Goal: Information Seeking & Learning: Check status

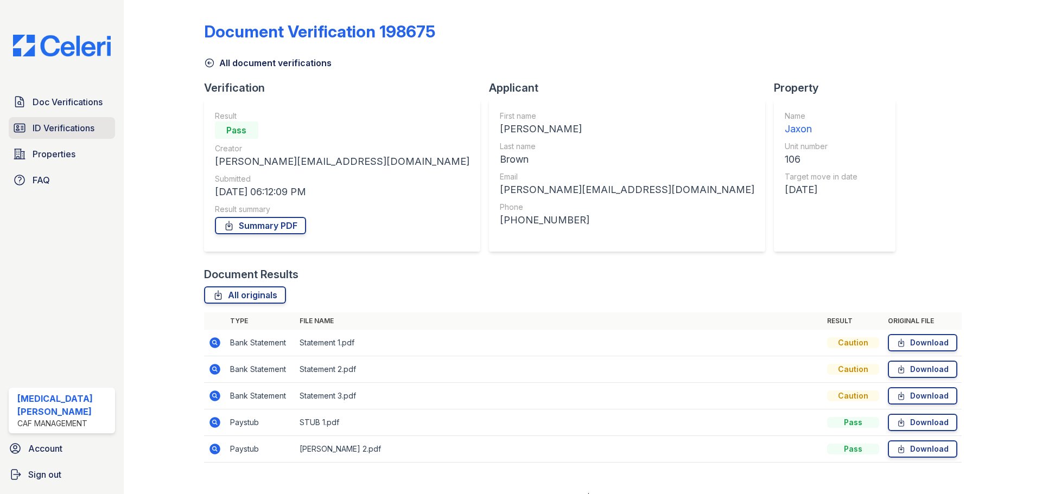
click at [90, 128] on span "ID Verifications" at bounding box center [64, 128] width 62 height 13
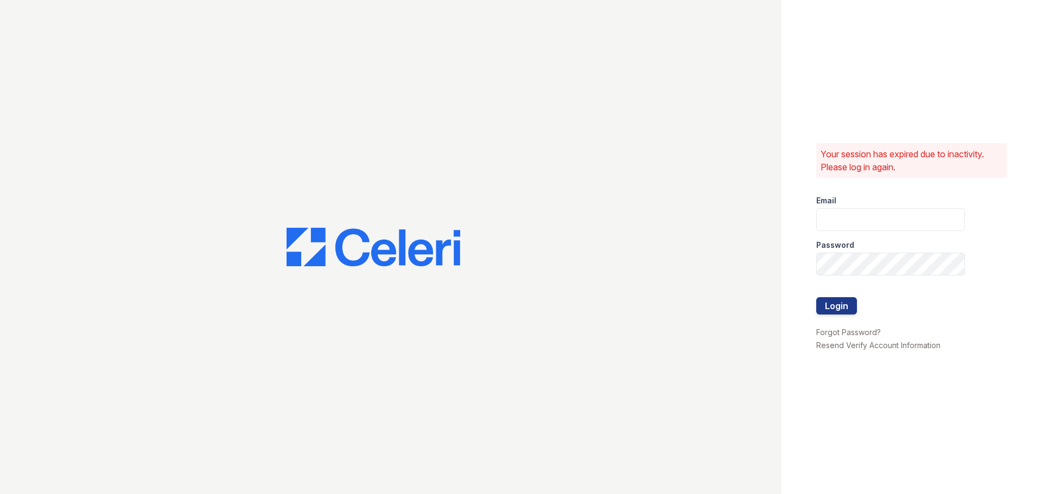
type input "jaxon1@cafmanagement.com"
click at [832, 305] on button "Login" at bounding box center [836, 305] width 41 height 17
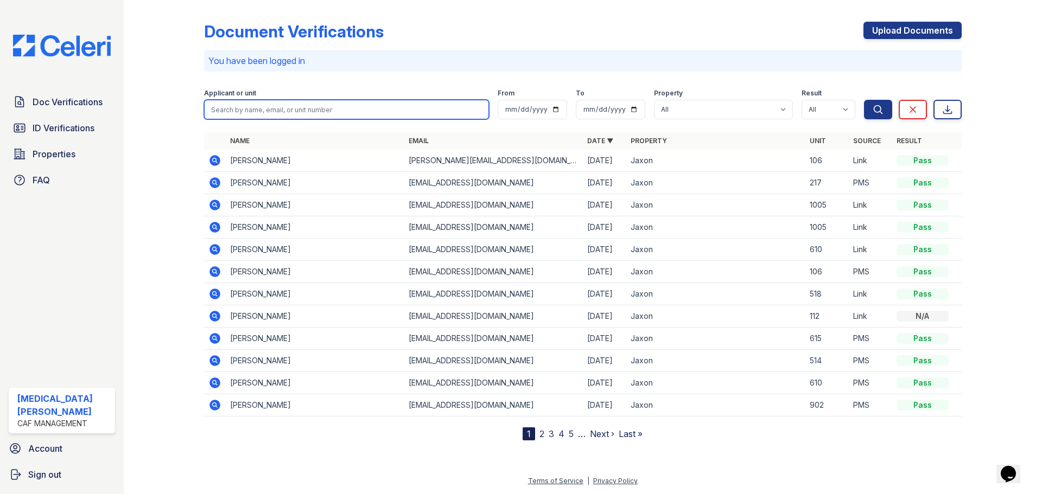
click at [291, 113] on input "search" at bounding box center [346, 110] width 285 height 20
type input "martina"
click at [864, 100] on button "Search" at bounding box center [878, 110] width 28 height 20
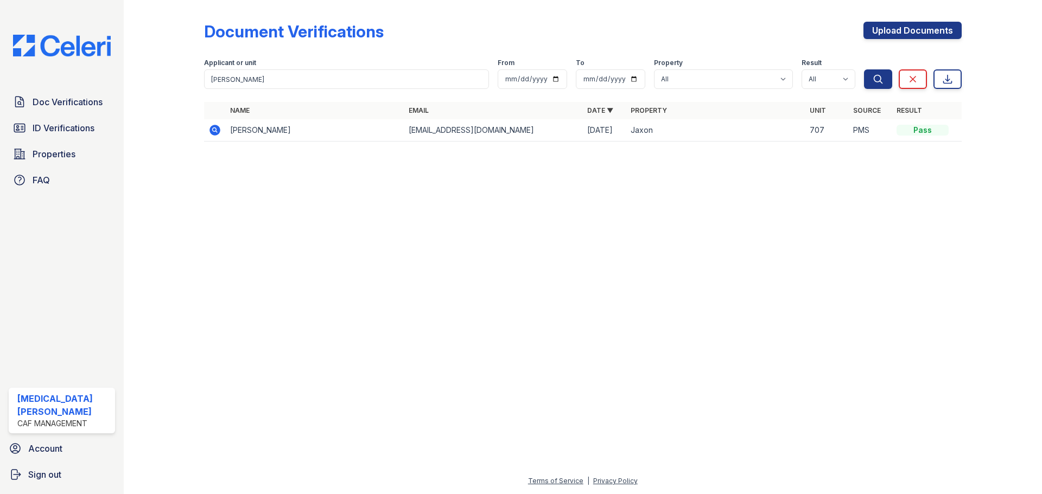
click at [218, 130] on icon at bounding box center [214, 130] width 11 height 11
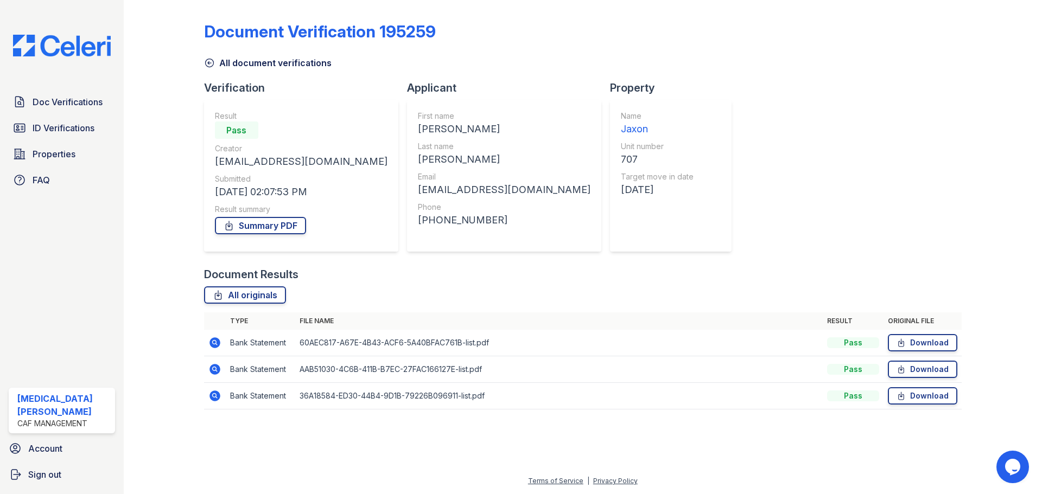
click at [213, 394] on icon at bounding box center [214, 395] width 3 height 3
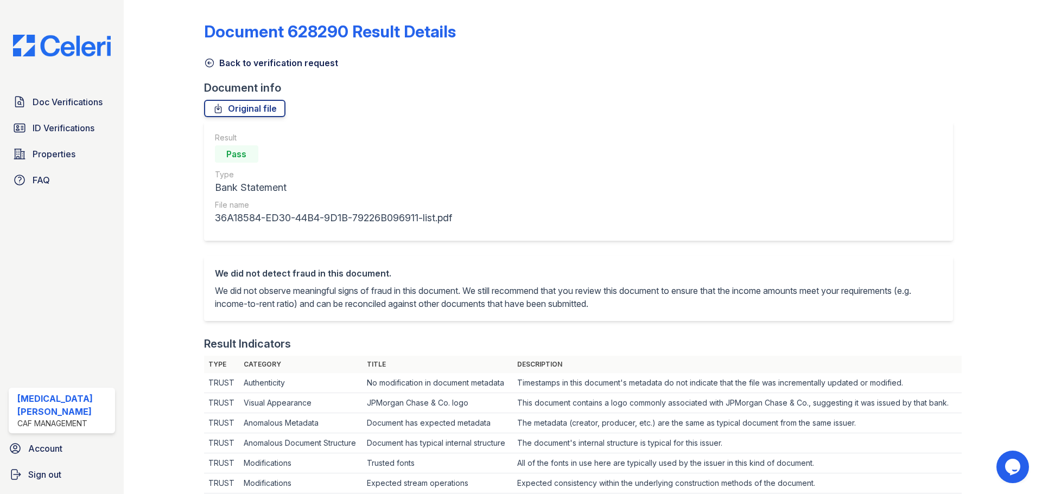
click at [217, 62] on link "Back to verification request" at bounding box center [271, 62] width 134 height 13
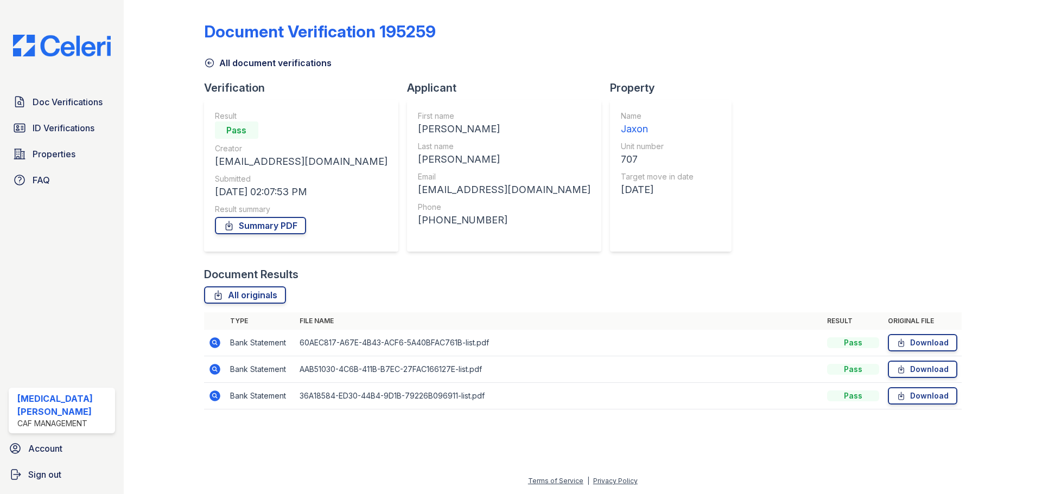
click at [230, 62] on link "All document verifications" at bounding box center [267, 62] width 127 height 13
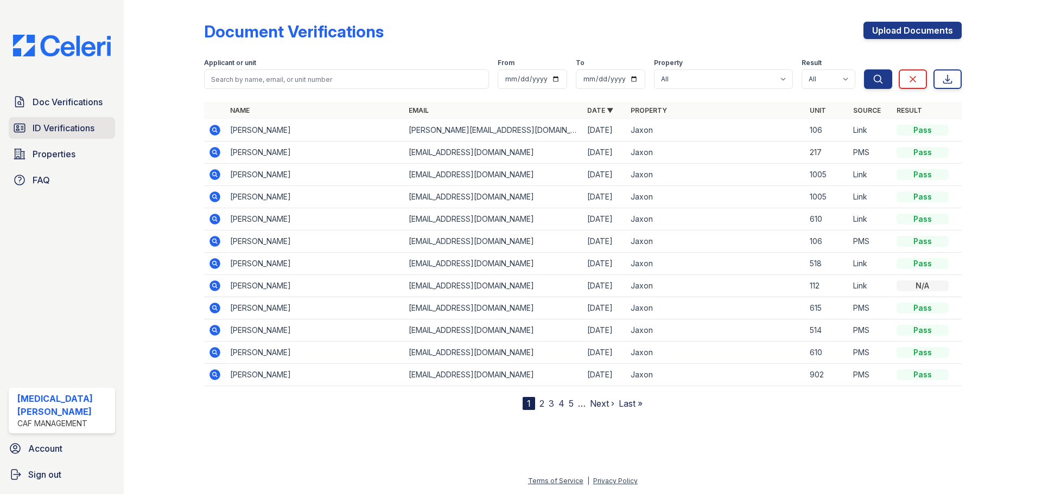
click at [37, 135] on span "ID Verifications" at bounding box center [64, 128] width 62 height 13
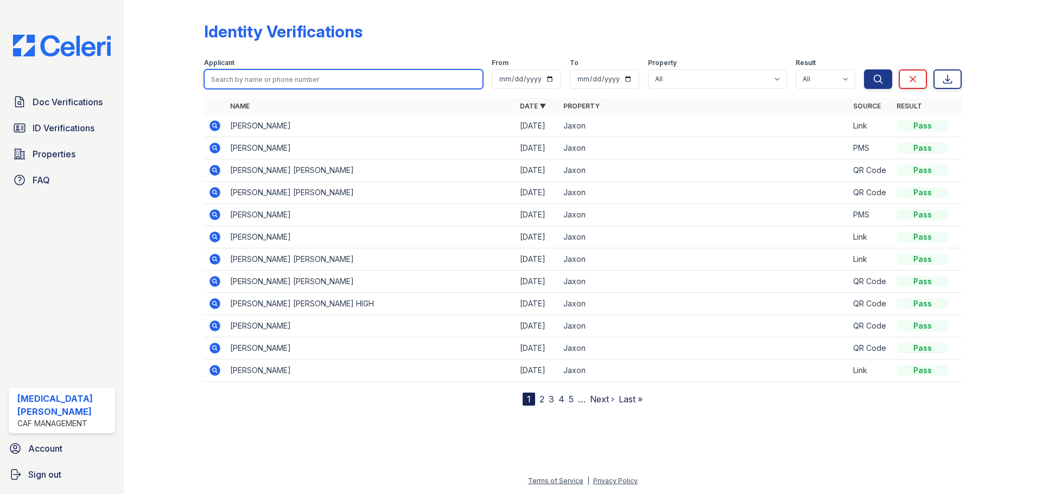
click at [285, 81] on input "search" at bounding box center [343, 79] width 279 height 20
type input "martina"
click at [864, 69] on button "Search" at bounding box center [878, 79] width 28 height 20
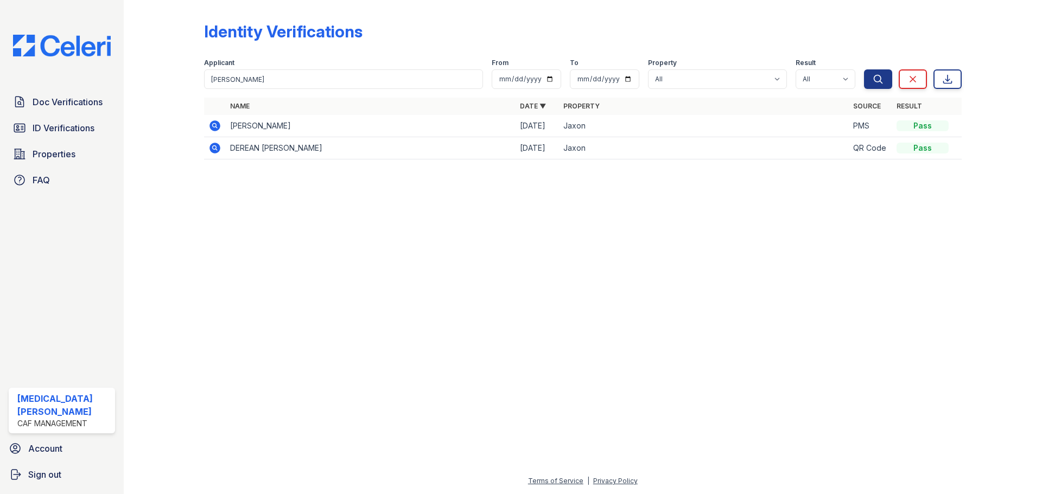
click at [213, 126] on icon at bounding box center [214, 125] width 3 height 3
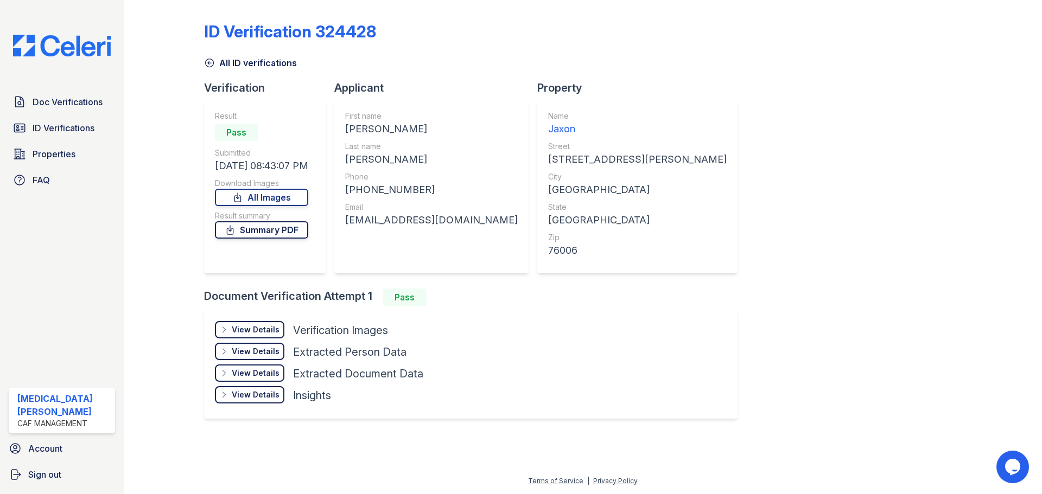
click at [270, 228] on link "Summary PDF" at bounding box center [261, 229] width 93 height 17
click at [225, 60] on link "All ID verifications" at bounding box center [250, 62] width 93 height 13
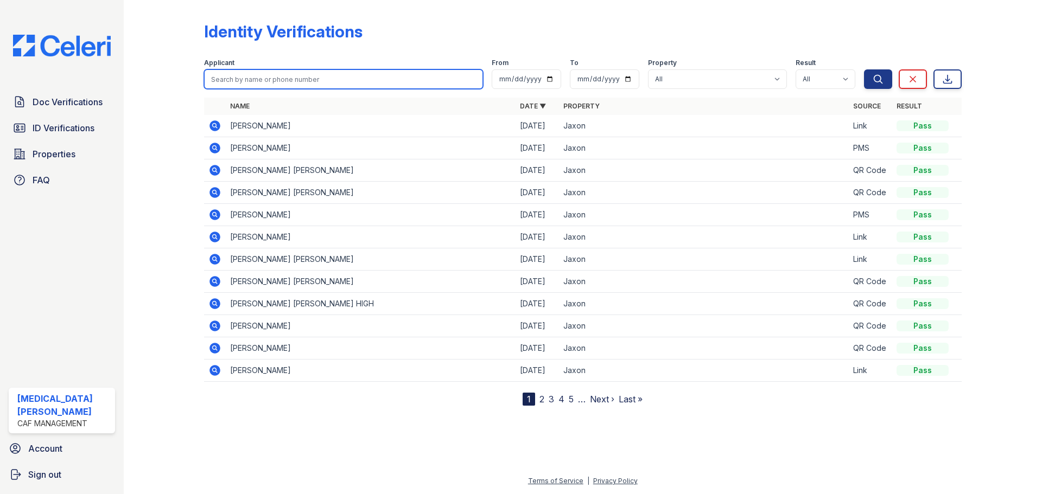
click at [275, 80] on input "search" at bounding box center [343, 79] width 279 height 20
type input "susana"
click at [864, 69] on button "Search" at bounding box center [878, 79] width 28 height 20
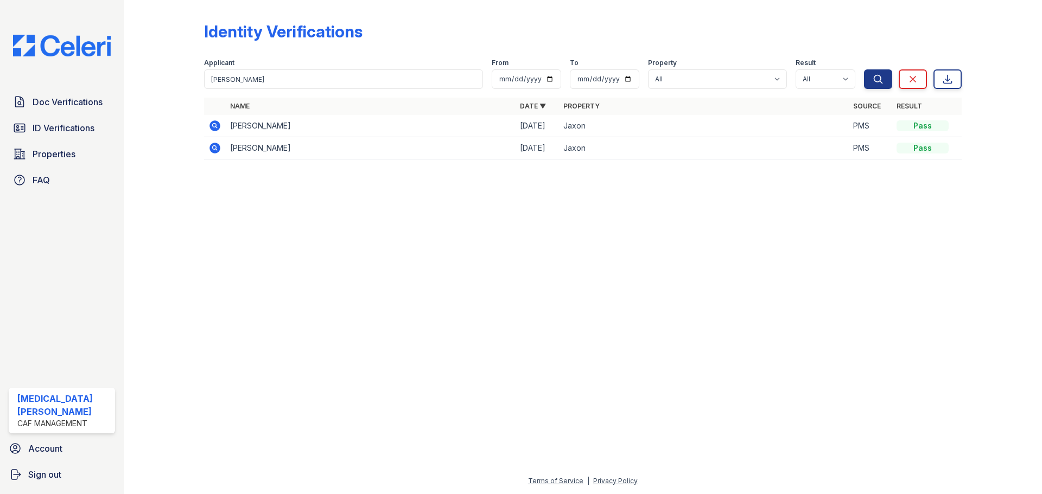
click at [215, 126] on icon at bounding box center [214, 125] width 3 height 3
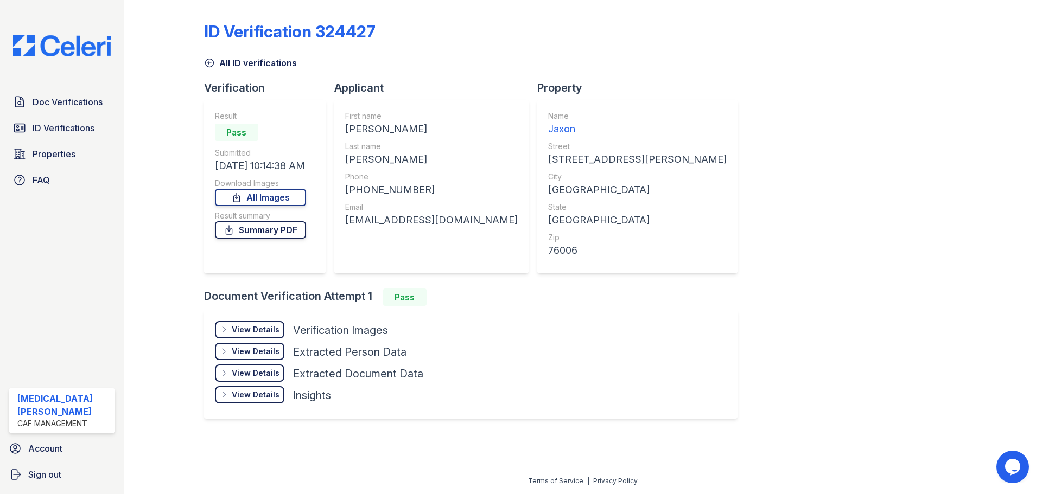
click at [286, 233] on link "Summary PDF" at bounding box center [260, 229] width 91 height 17
click at [61, 136] on link "ID Verifications" at bounding box center [62, 128] width 106 height 22
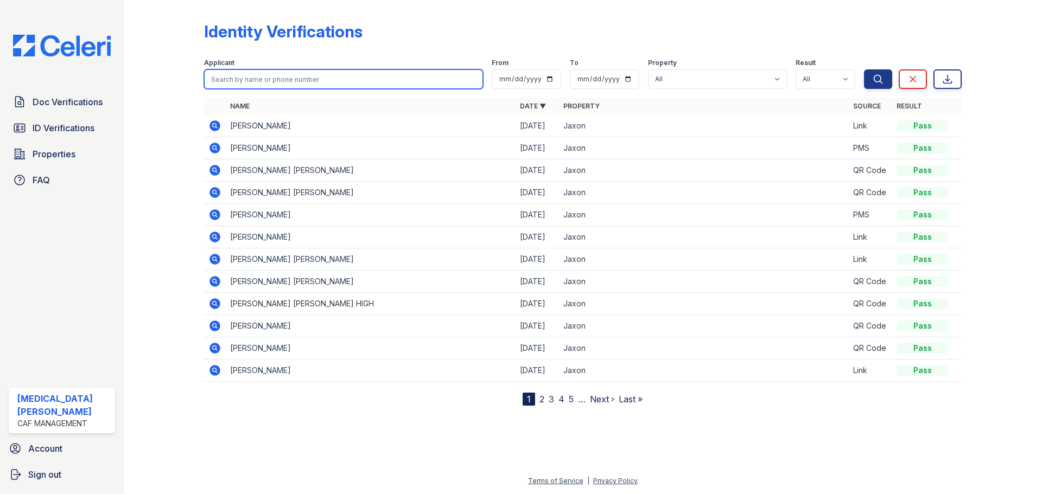
click at [275, 78] on input "search" at bounding box center [343, 79] width 279 height 20
type input "herrera"
click at [864, 69] on button "Search" at bounding box center [878, 79] width 28 height 20
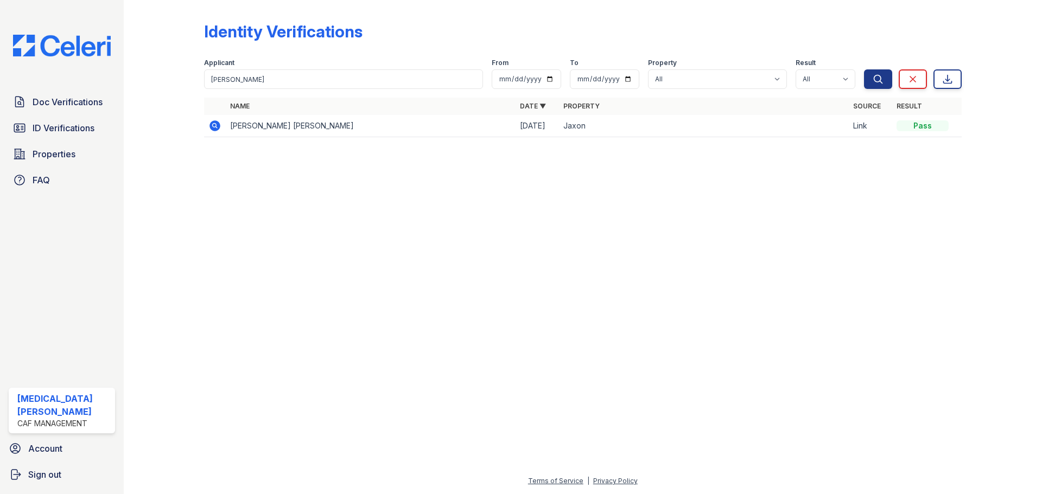
click at [212, 126] on icon at bounding box center [214, 125] width 11 height 11
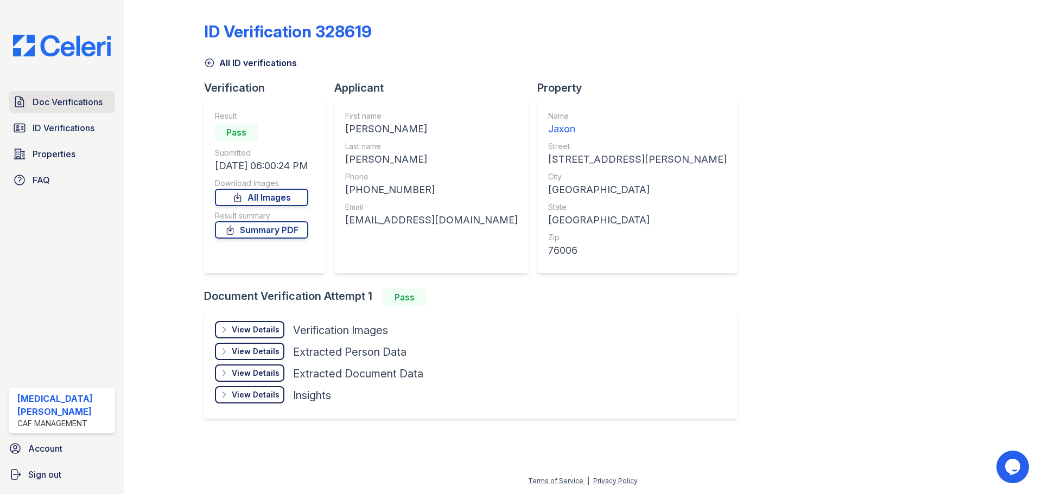
click at [60, 95] on link "Doc Verifications" at bounding box center [62, 102] width 106 height 22
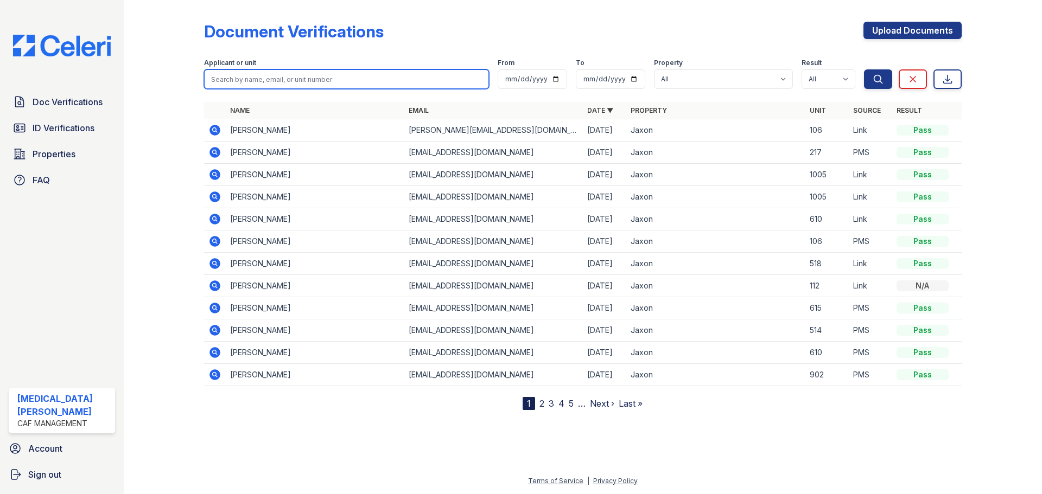
click at [303, 77] on input "search" at bounding box center [346, 79] width 285 height 20
type input "[PERSON_NAME]"
click at [864, 69] on button "Search" at bounding box center [878, 79] width 28 height 20
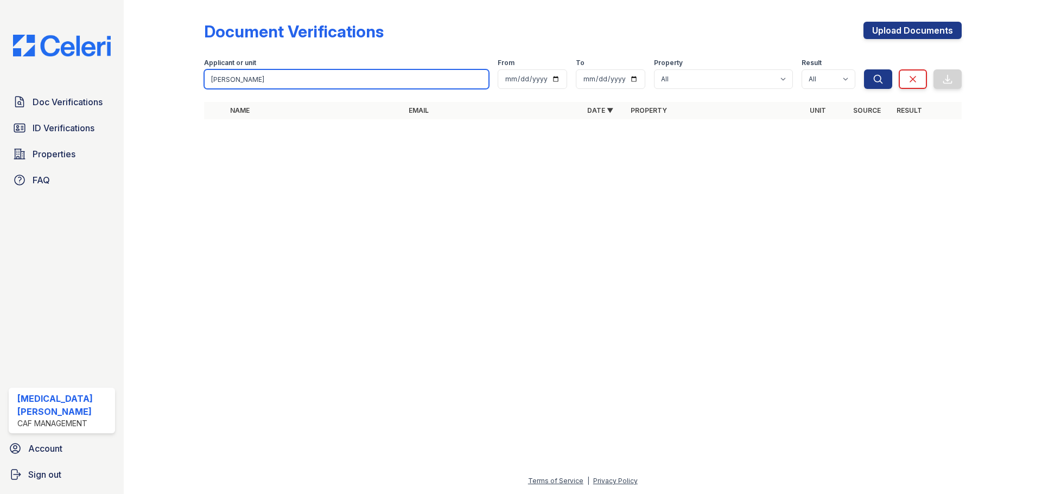
click at [307, 79] on input "[PERSON_NAME]" at bounding box center [346, 79] width 285 height 20
type input "j"
type input "perez"
click at [864, 69] on button "Search" at bounding box center [878, 79] width 28 height 20
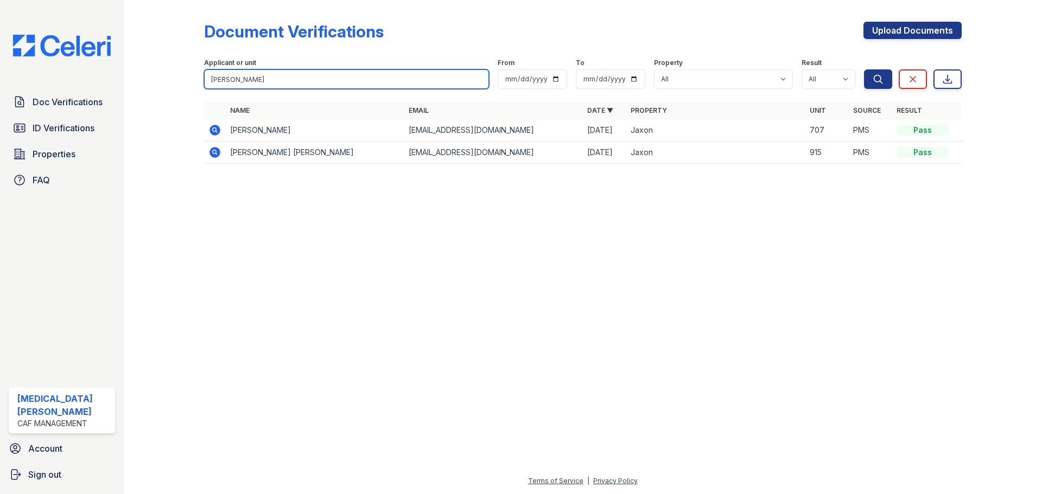
click at [476, 80] on input "perez" at bounding box center [346, 79] width 285 height 20
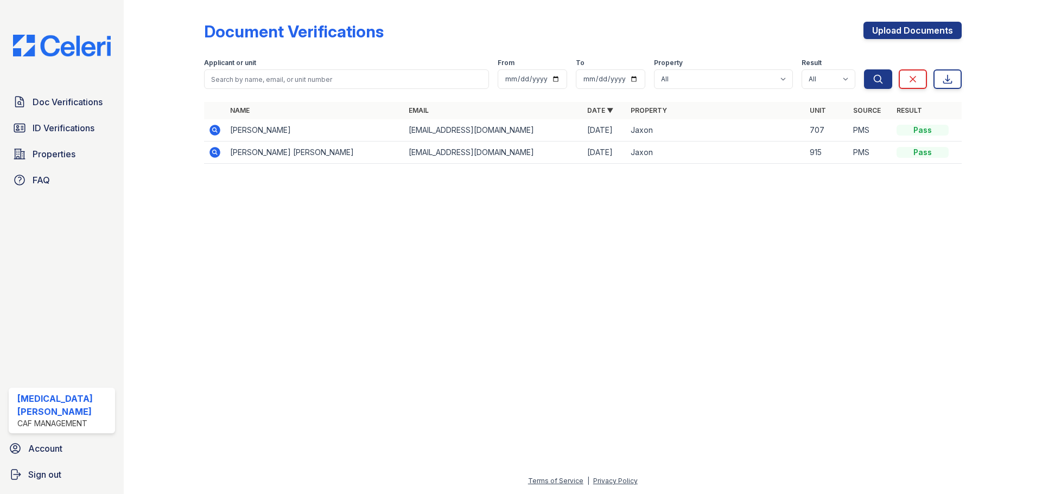
click at [409, 47] on div "Document Verifications Upload Documents" at bounding box center [582, 36] width 757 height 28
click at [91, 125] on span "ID Verifications" at bounding box center [64, 128] width 62 height 13
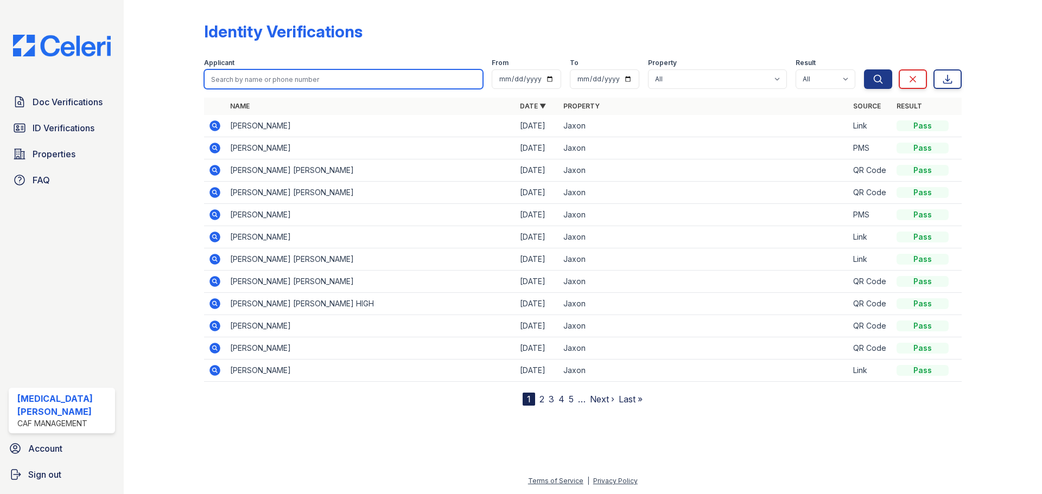
click at [251, 79] on input "search" at bounding box center [343, 79] width 279 height 20
type input "[PERSON_NAME]"
click at [864, 69] on button "Search" at bounding box center [878, 79] width 28 height 20
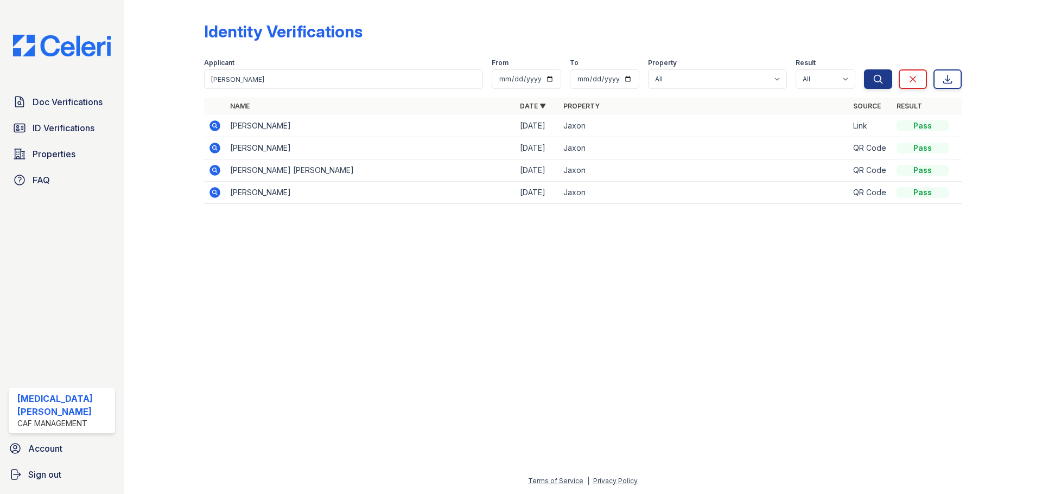
click at [215, 126] on icon at bounding box center [214, 125] width 3 height 3
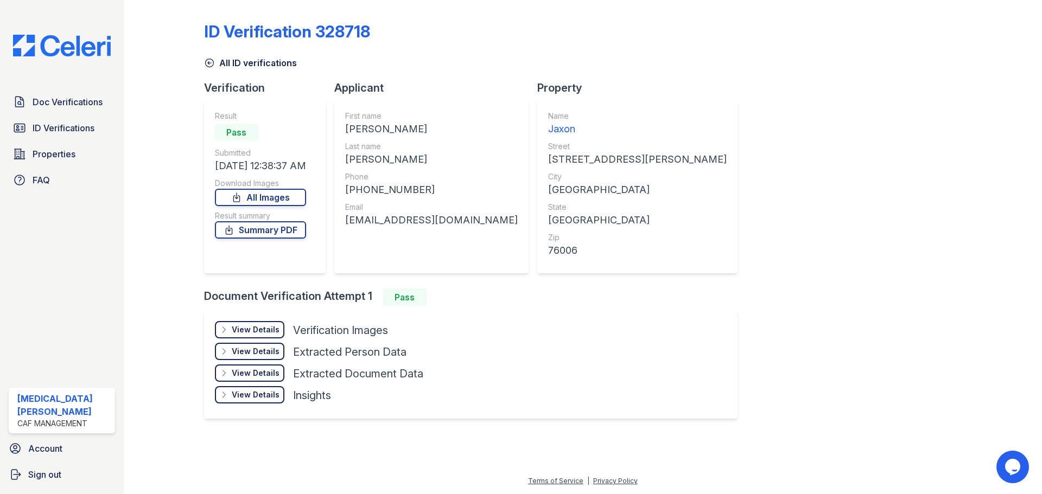
click at [259, 355] on div "View Details" at bounding box center [256, 351] width 48 height 11
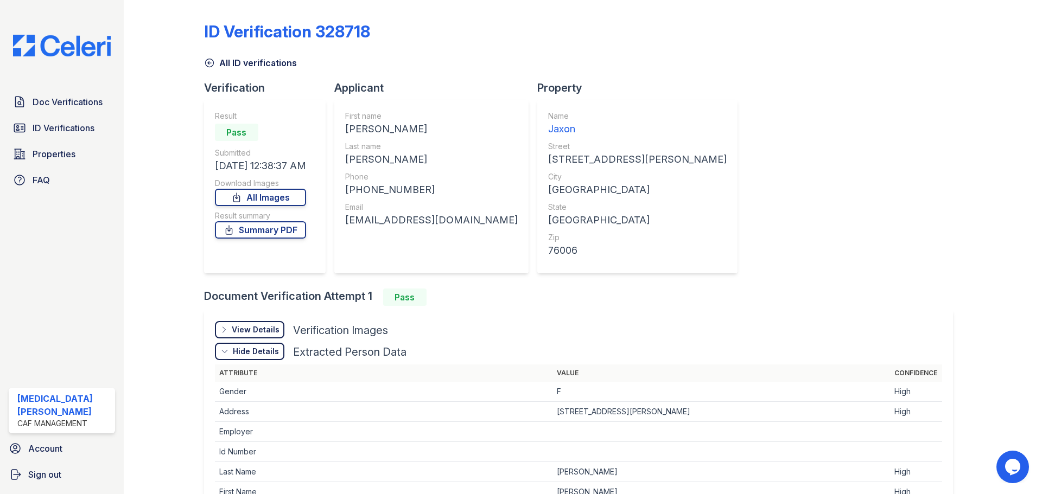
click at [259, 350] on div "Hide Details" at bounding box center [256, 351] width 46 height 11
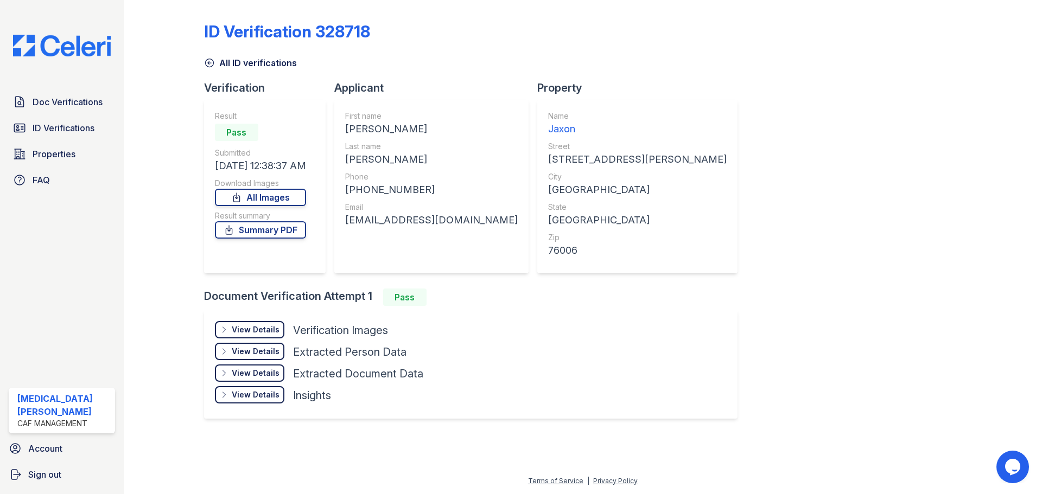
click at [254, 334] on div "View Details" at bounding box center [256, 329] width 48 height 11
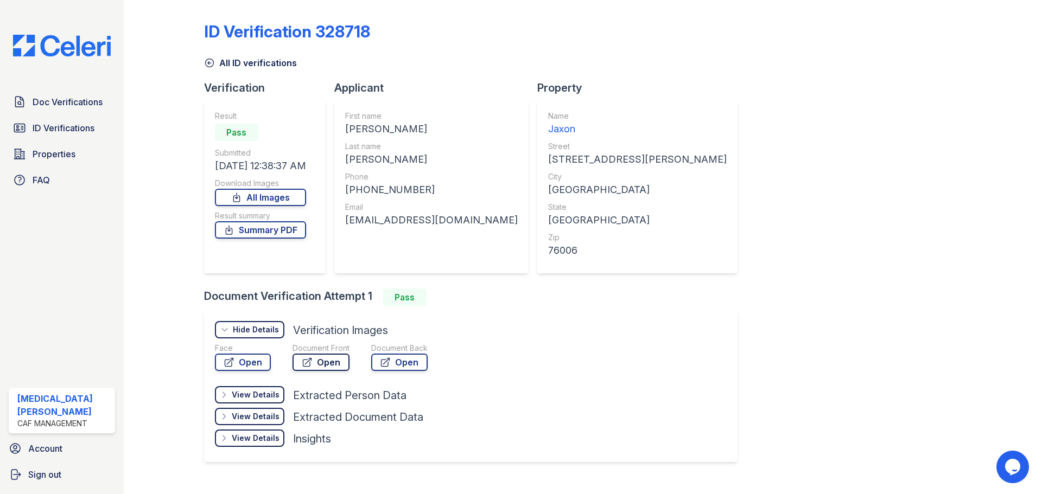
click at [315, 364] on link "Open" at bounding box center [320, 362] width 57 height 17
click at [54, 100] on span "Doc Verifications" at bounding box center [68, 101] width 70 height 13
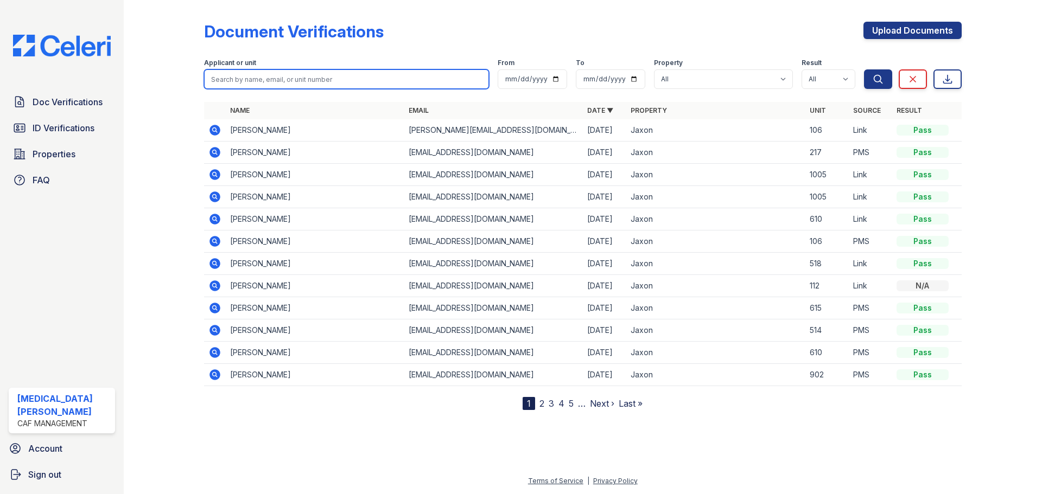
click at [262, 73] on input "search" at bounding box center [346, 79] width 285 height 20
type input "[PERSON_NAME]"
click at [864, 69] on button "Search" at bounding box center [878, 79] width 28 height 20
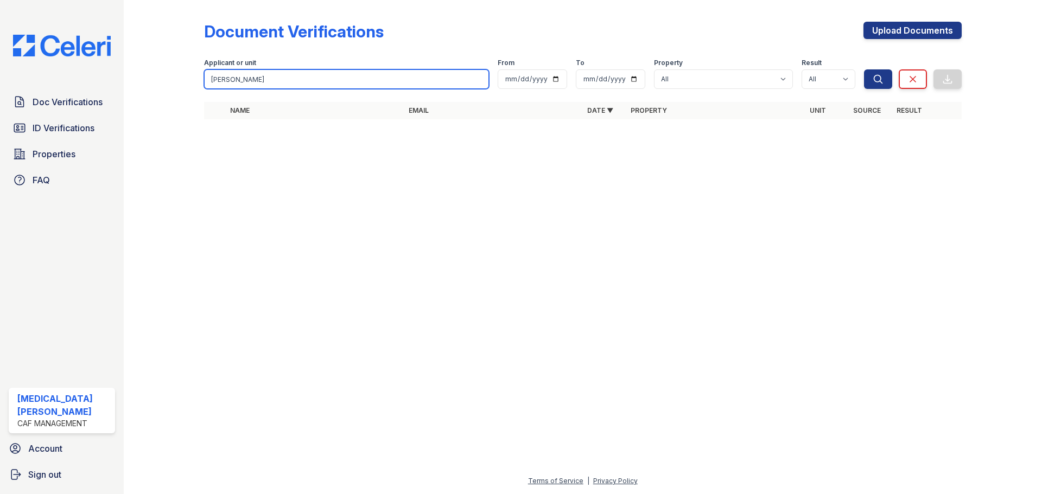
click at [473, 80] on input "[PERSON_NAME]" at bounding box center [346, 79] width 285 height 20
click at [476, 79] on input "[PERSON_NAME]" at bounding box center [346, 79] width 285 height 20
